Goal: Navigation & Orientation: Find specific page/section

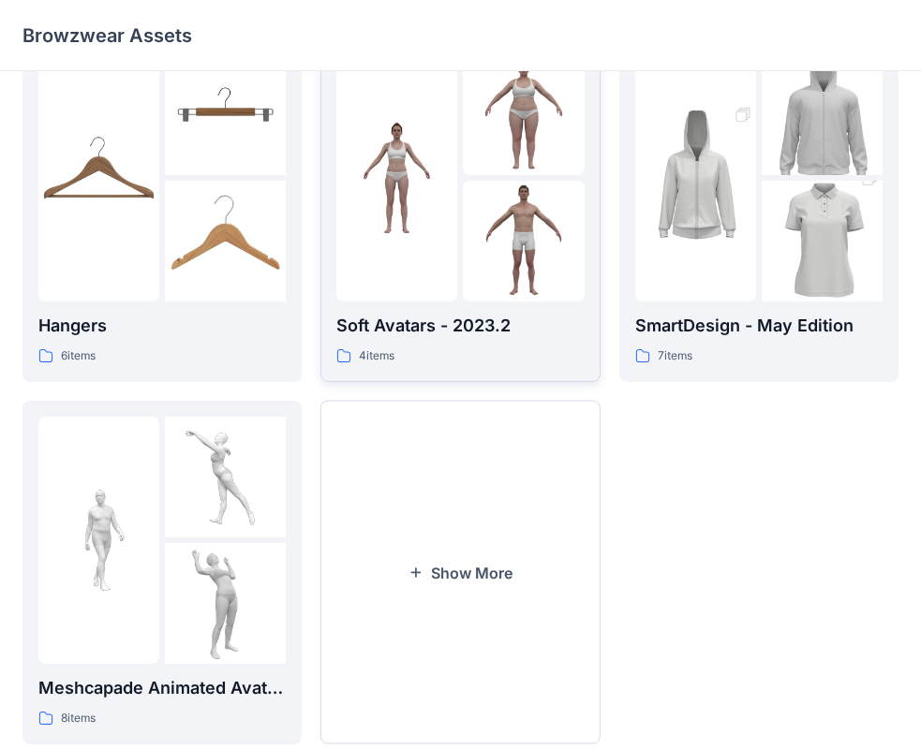
scroll to position [466, 0]
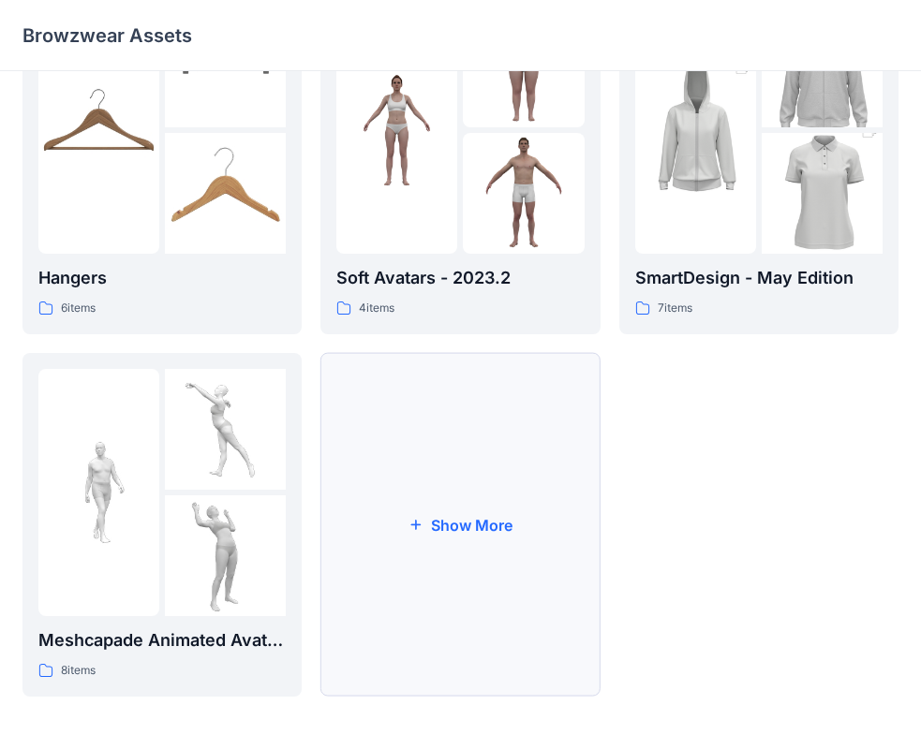
click at [418, 496] on button "Show More" at bounding box center [459, 525] width 279 height 344
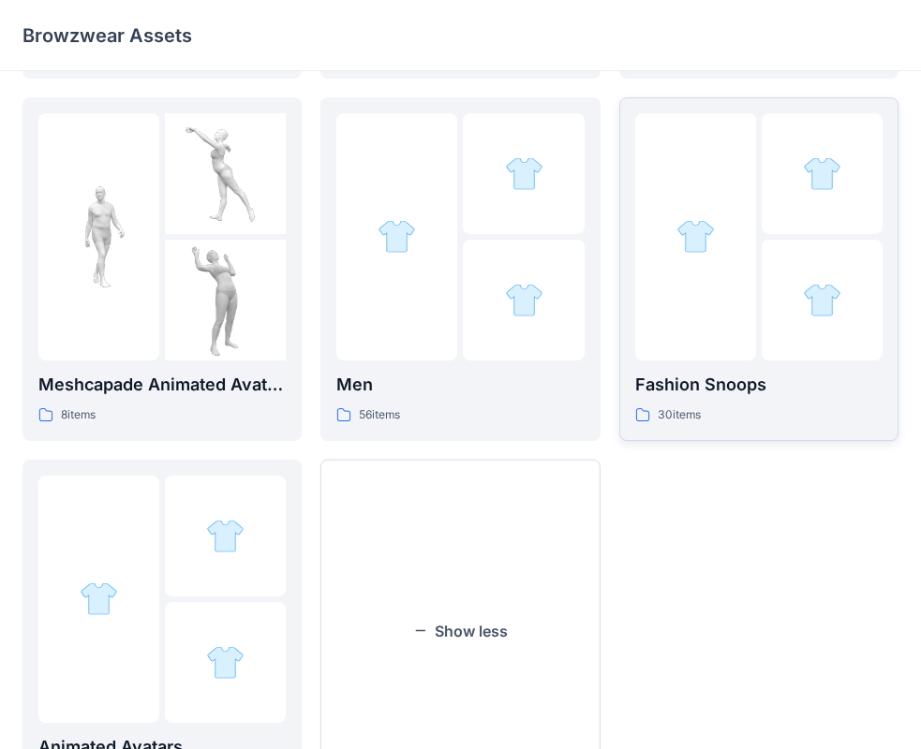
scroll to position [747, 0]
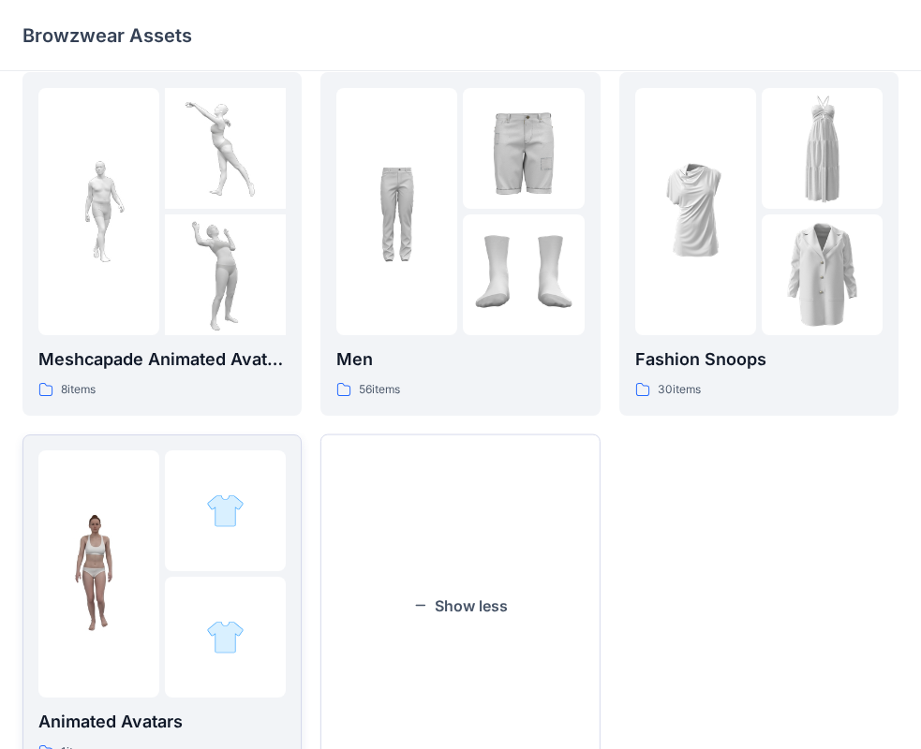
click at [123, 550] on img at bounding box center [98, 573] width 121 height 121
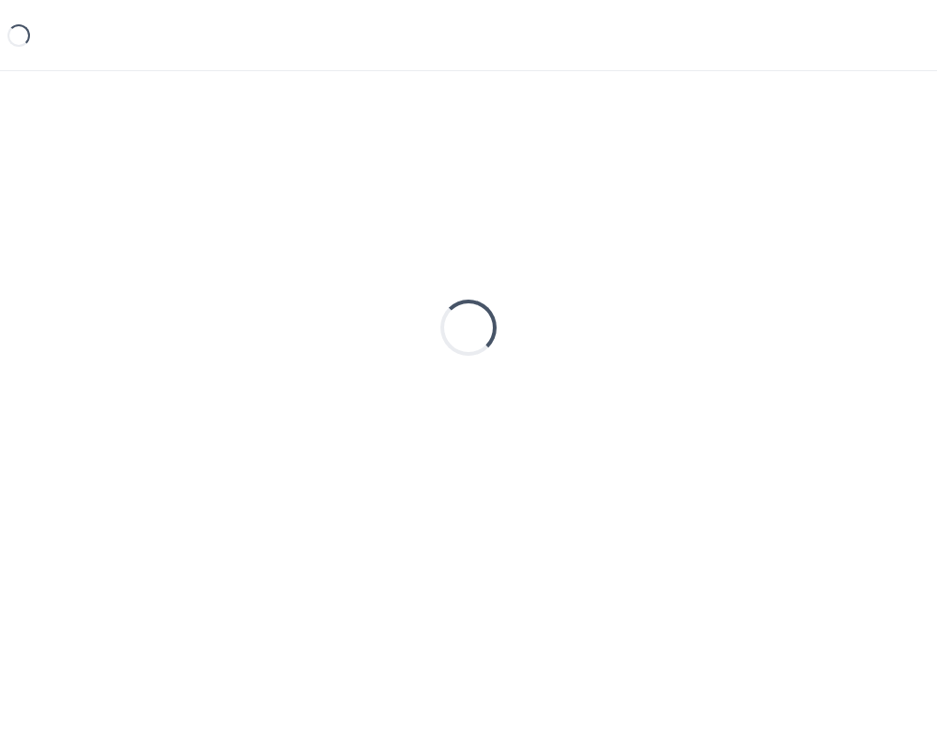
click at [122, 550] on div "Loading..." at bounding box center [468, 328] width 892 height 468
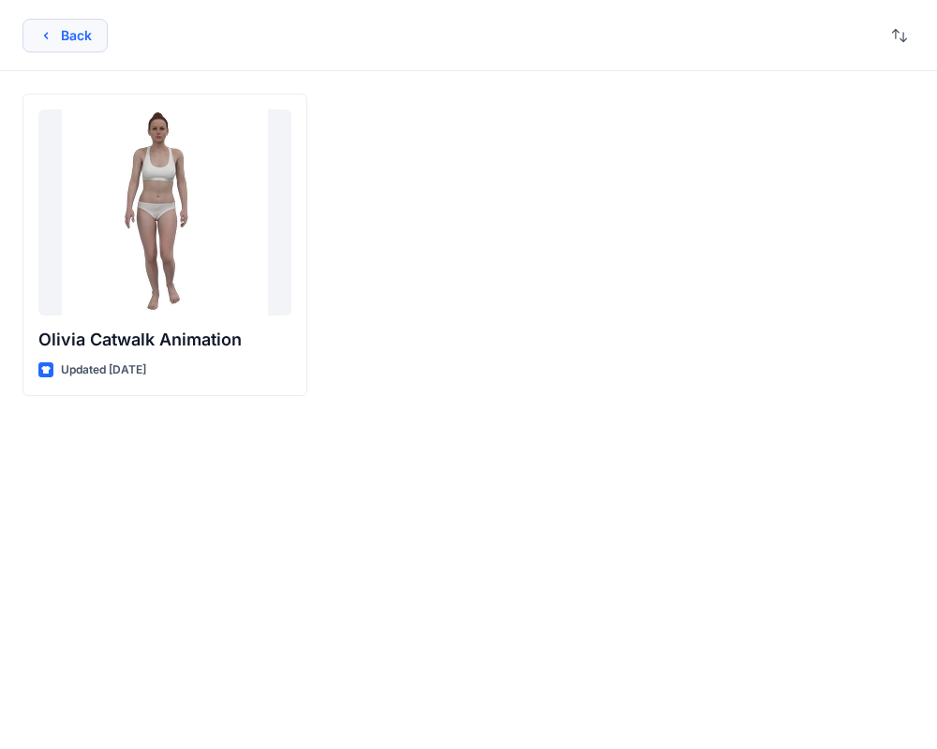
click at [93, 33] on button "Back" at bounding box center [64, 36] width 85 height 34
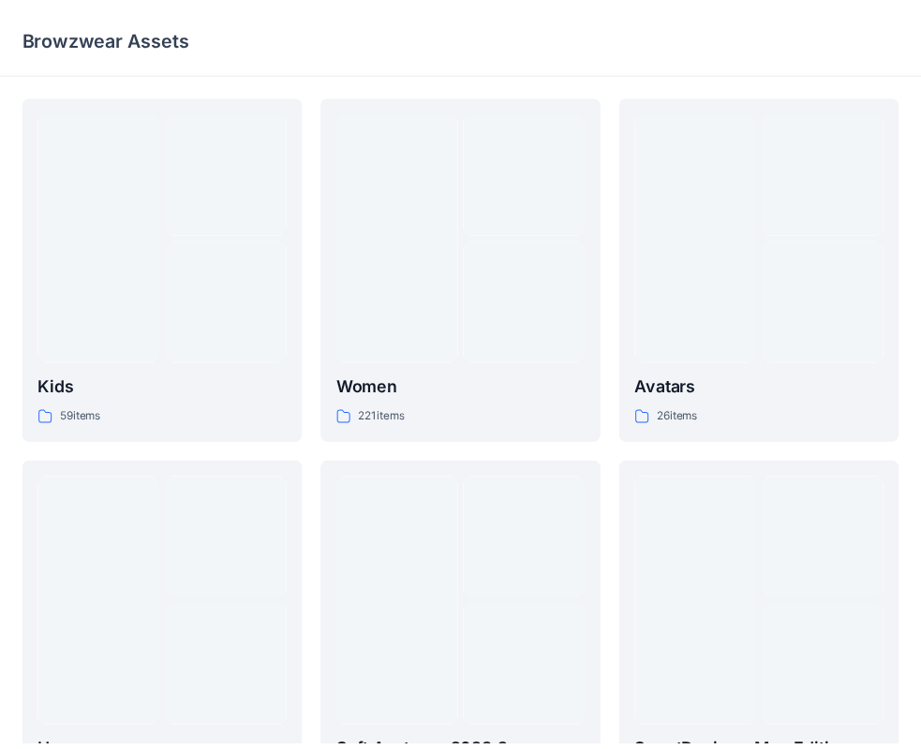
scroll to position [747, 0]
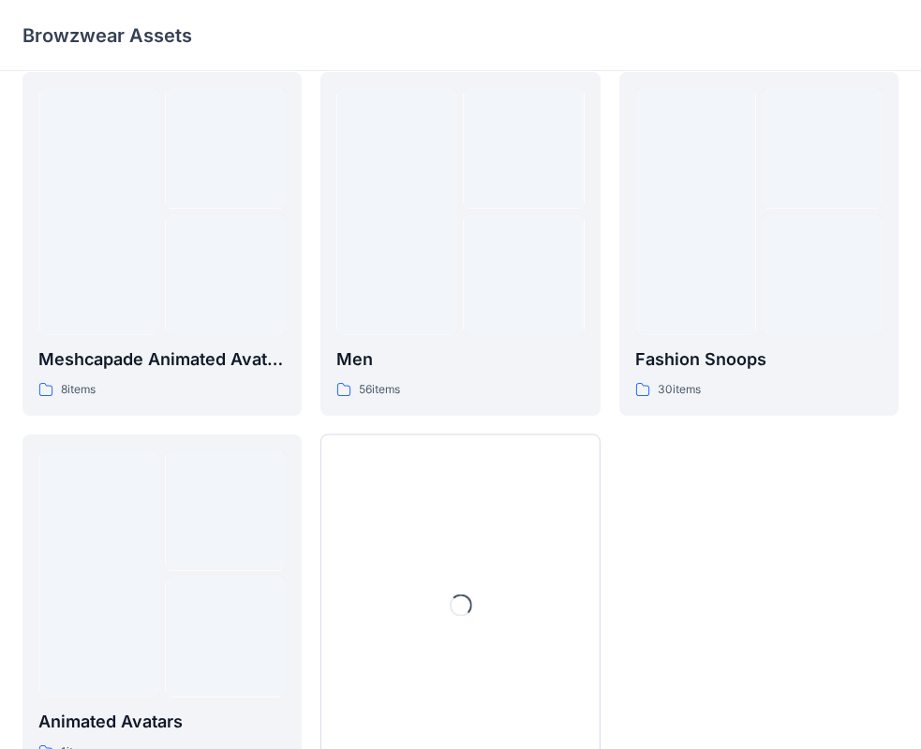
click at [93, 33] on p "Browzwear Assets" at bounding box center [107, 35] width 170 height 26
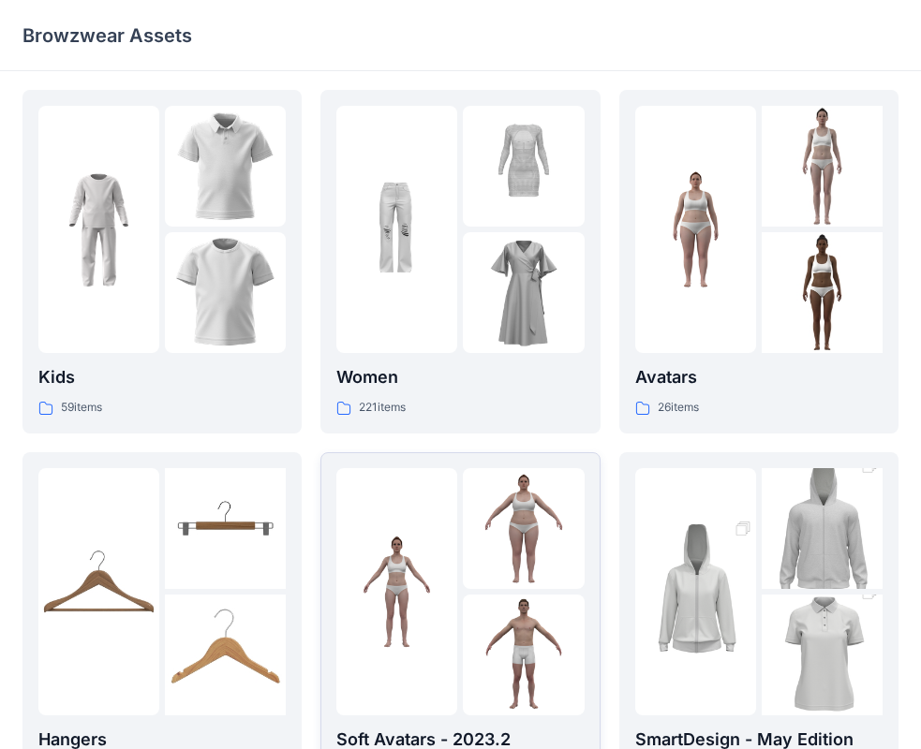
scroll to position [0, 0]
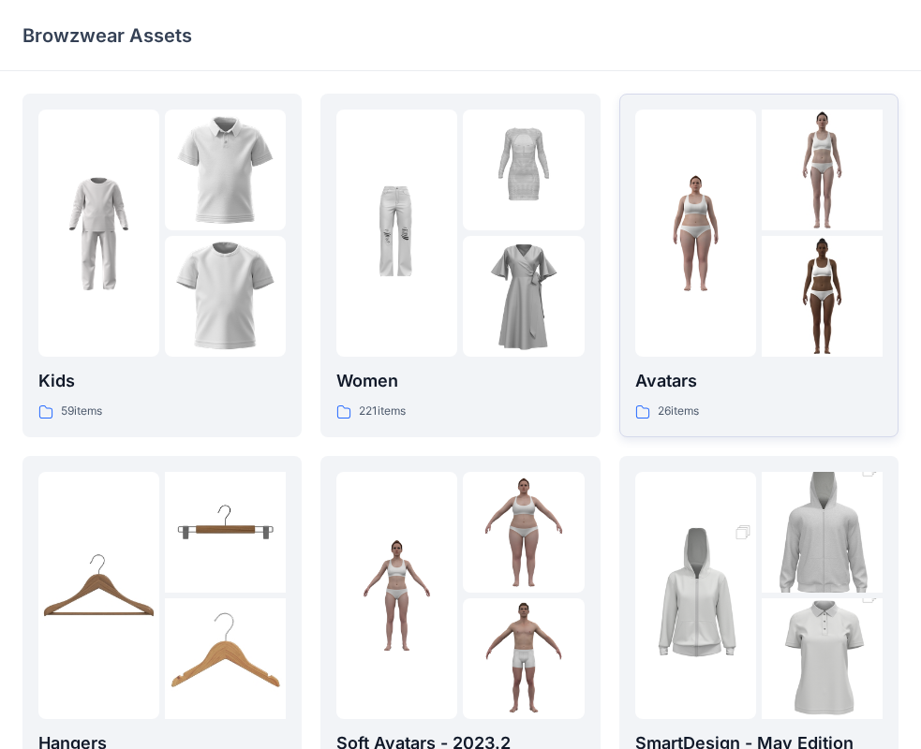
click at [725, 268] on img at bounding box center [695, 233] width 121 height 121
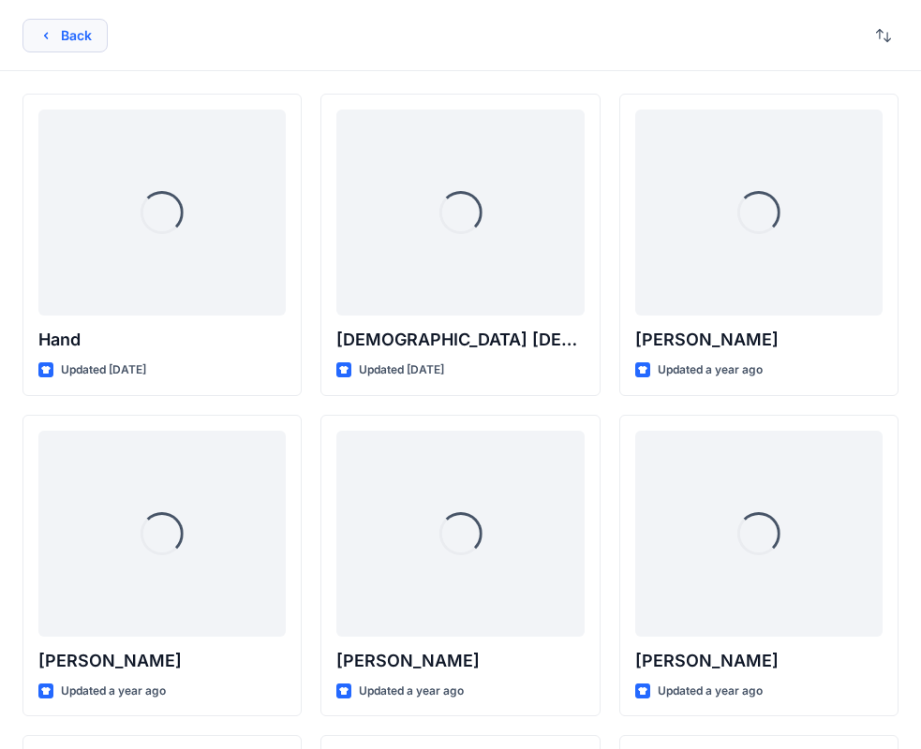
click at [38, 43] on button "Back" at bounding box center [64, 36] width 85 height 34
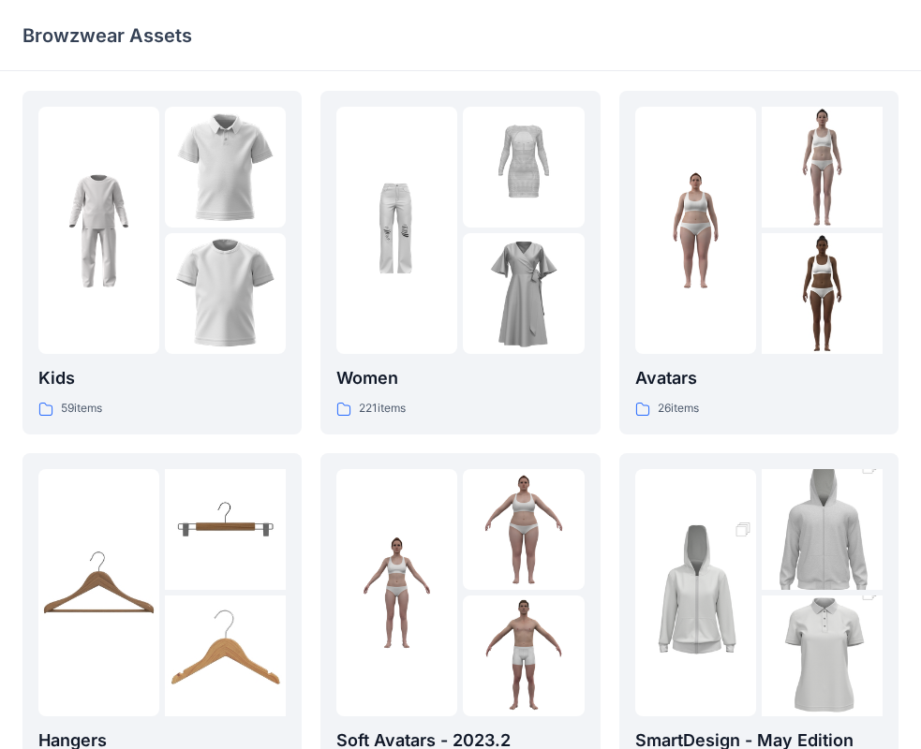
scroll to position [187, 0]
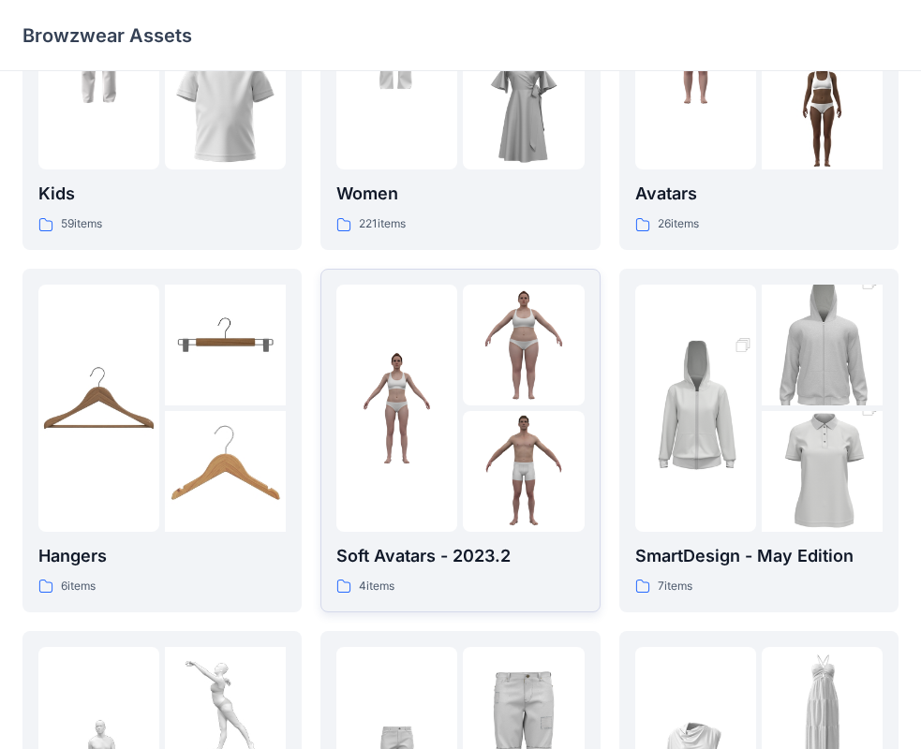
click at [528, 445] on img at bounding box center [523, 471] width 121 height 121
